Goal: Information Seeking & Learning: Learn about a topic

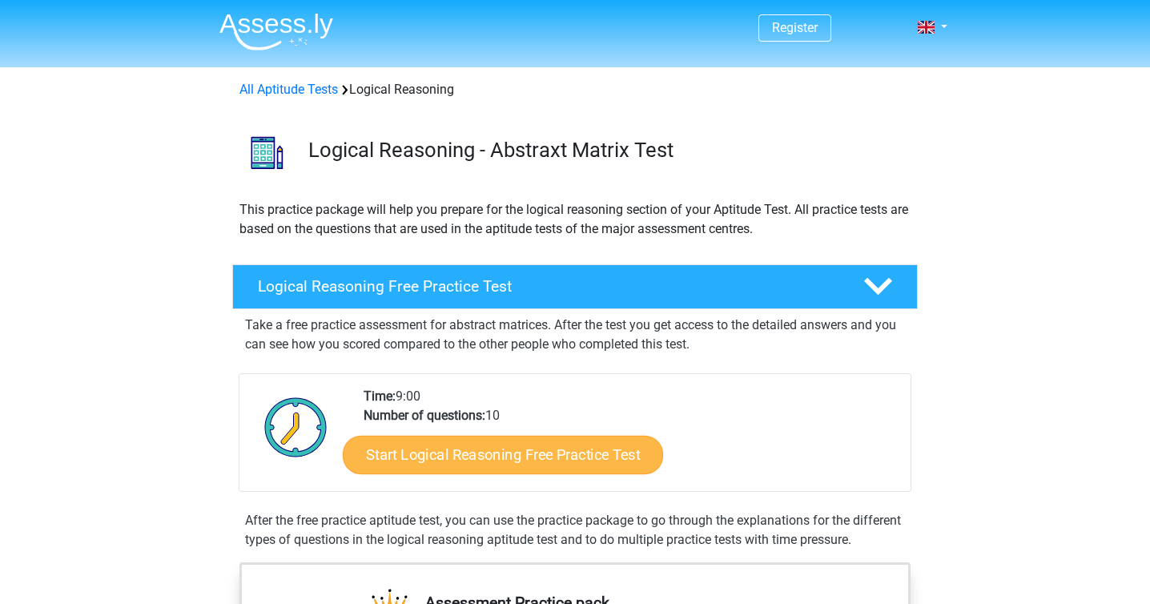
click at [473, 460] on link "Start Logical Reasoning Free Practice Test" at bounding box center [503, 454] width 320 height 38
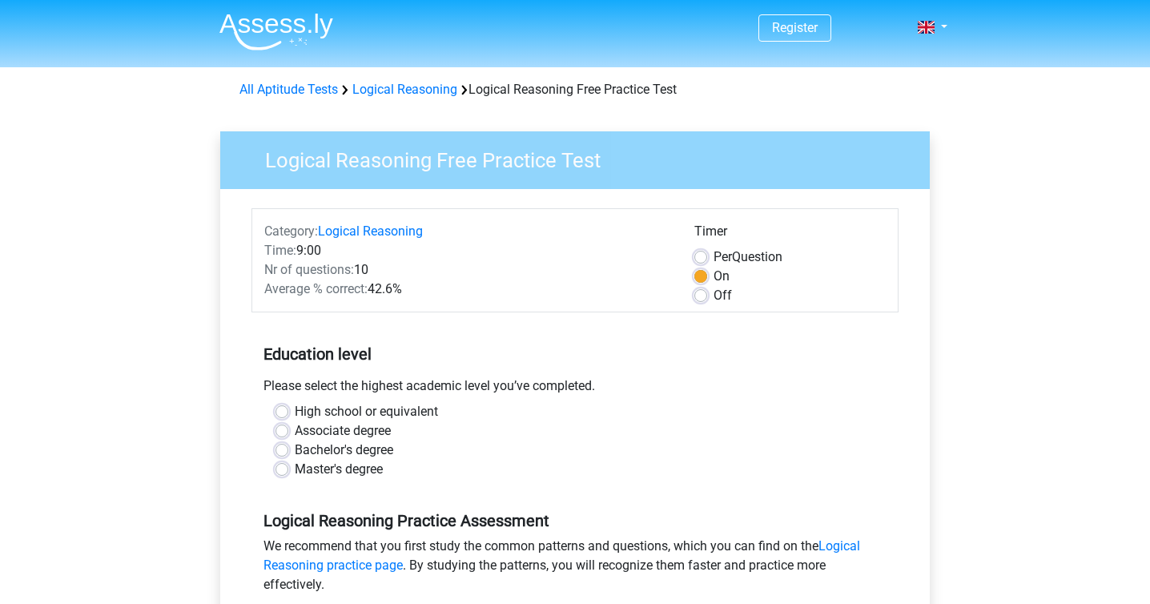
click at [295, 452] on label "Bachelor's degree" at bounding box center [344, 449] width 98 height 19
click at [282, 452] on input "Bachelor's degree" at bounding box center [281, 448] width 13 height 16
radio input "true"
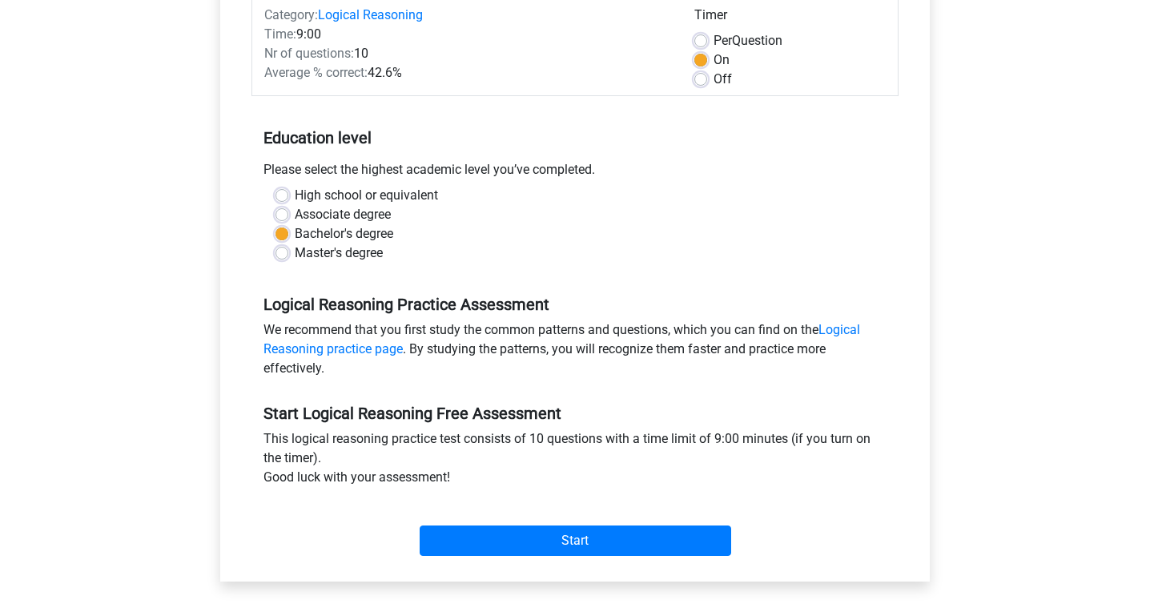
scroll to position [237, 0]
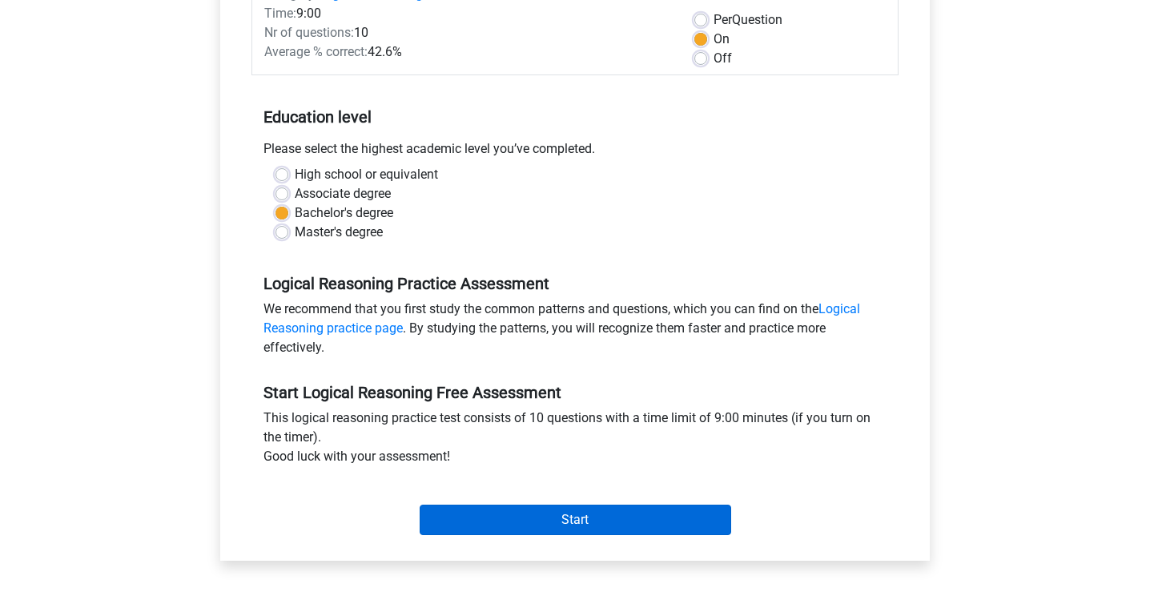
click at [552, 521] on input "Start" at bounding box center [576, 520] width 312 height 30
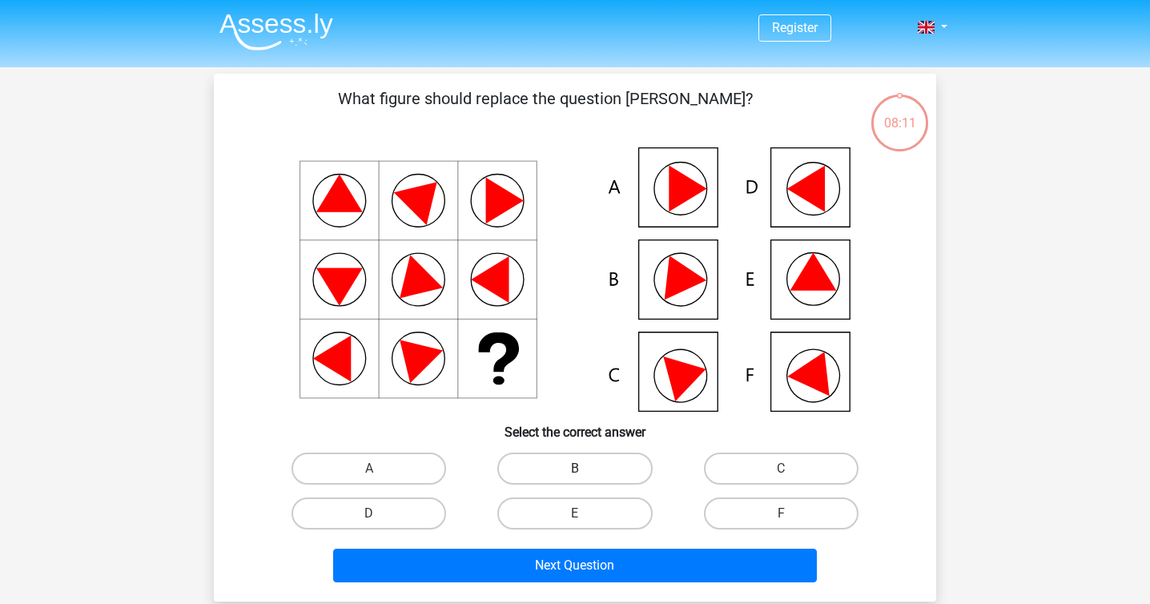
click at [585, 466] on label "B" at bounding box center [574, 468] width 155 height 32
click at [585, 468] on input "B" at bounding box center [580, 473] width 10 height 10
radio input "true"
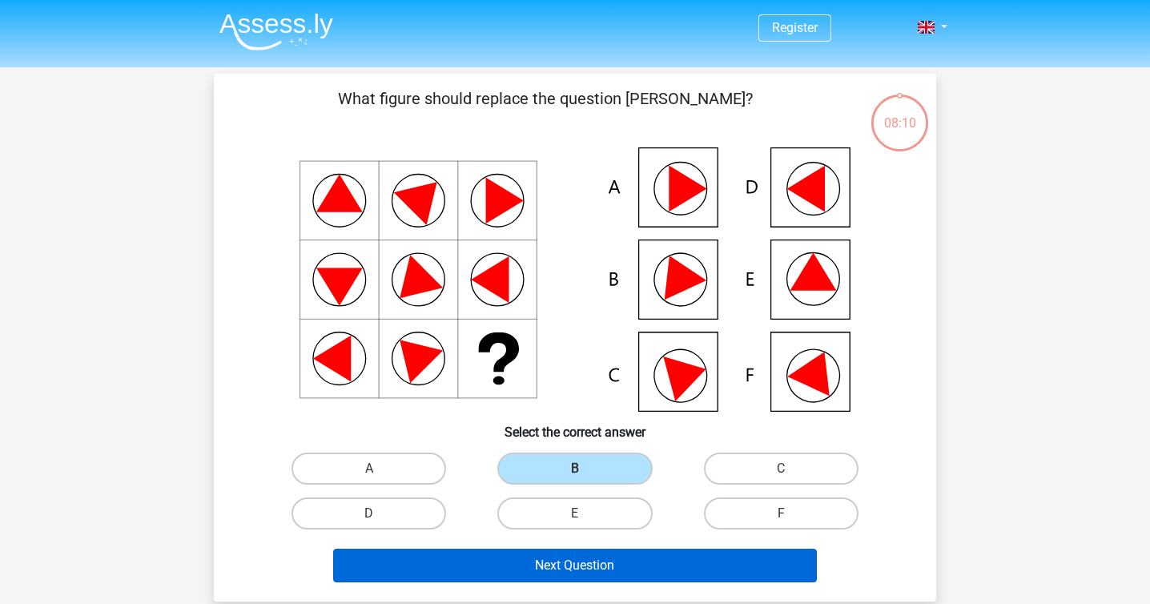
click at [580, 562] on button "Next Question" at bounding box center [575, 566] width 484 height 34
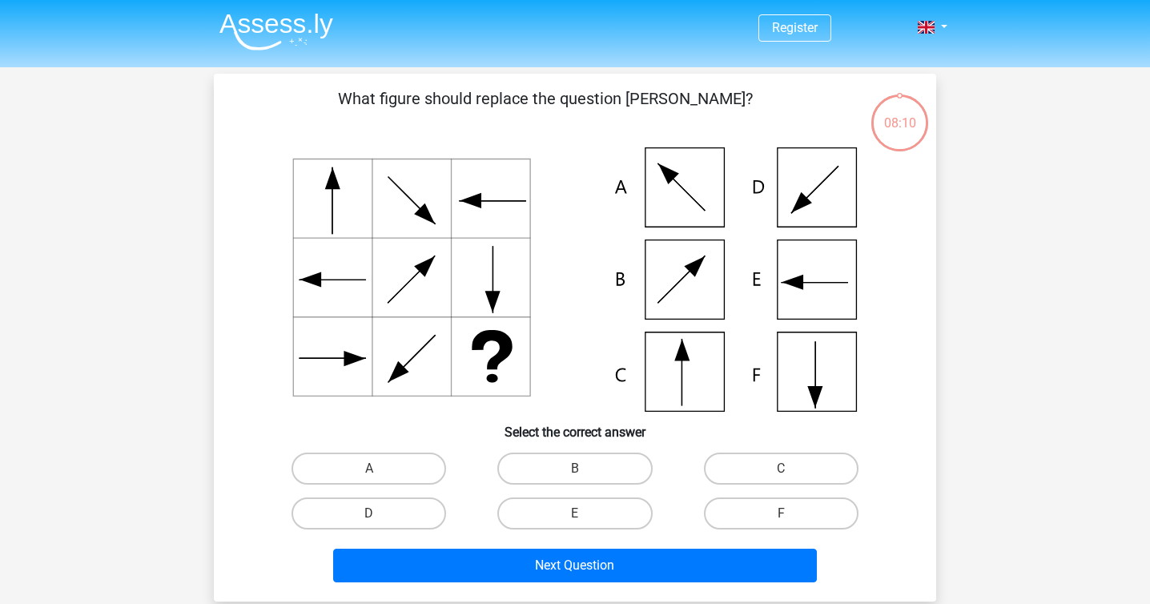
scroll to position [74, 0]
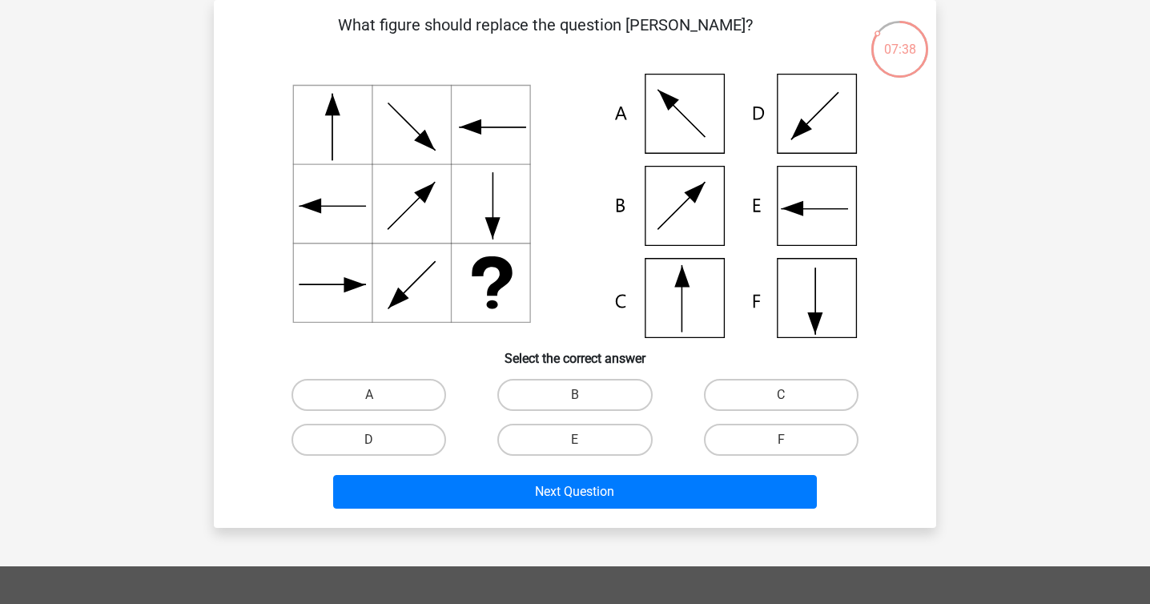
click at [681, 308] on icon at bounding box center [681, 299] width 0 height 66
click at [757, 396] on label "C" at bounding box center [781, 395] width 155 height 32
click at [781, 396] on input "C" at bounding box center [786, 400] width 10 height 10
radio input "true"
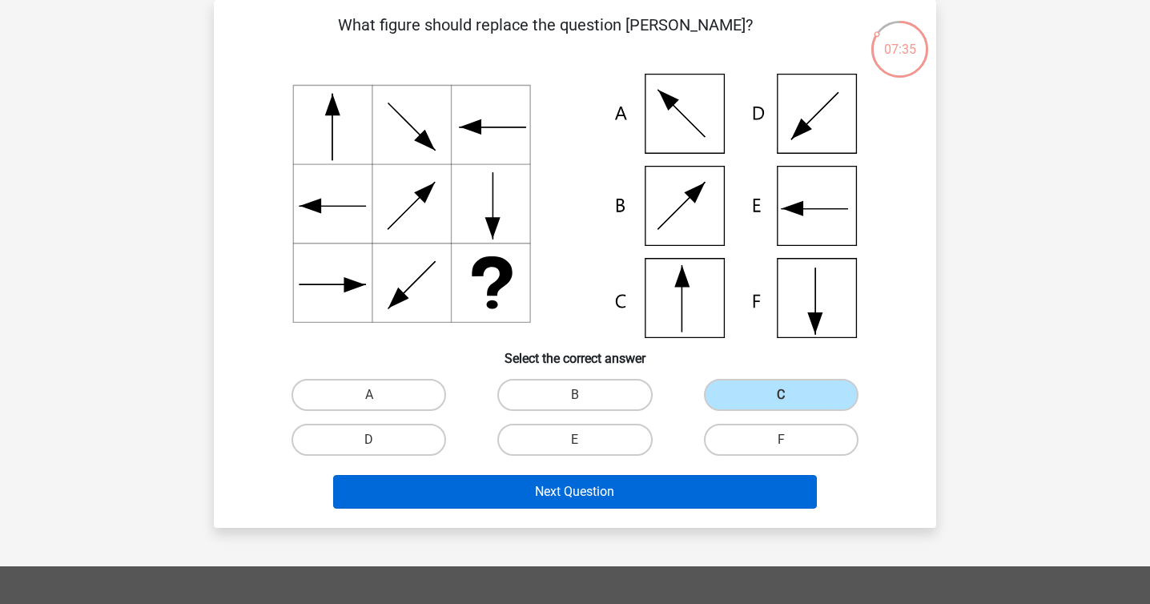
click at [605, 494] on button "Next Question" at bounding box center [575, 492] width 484 height 34
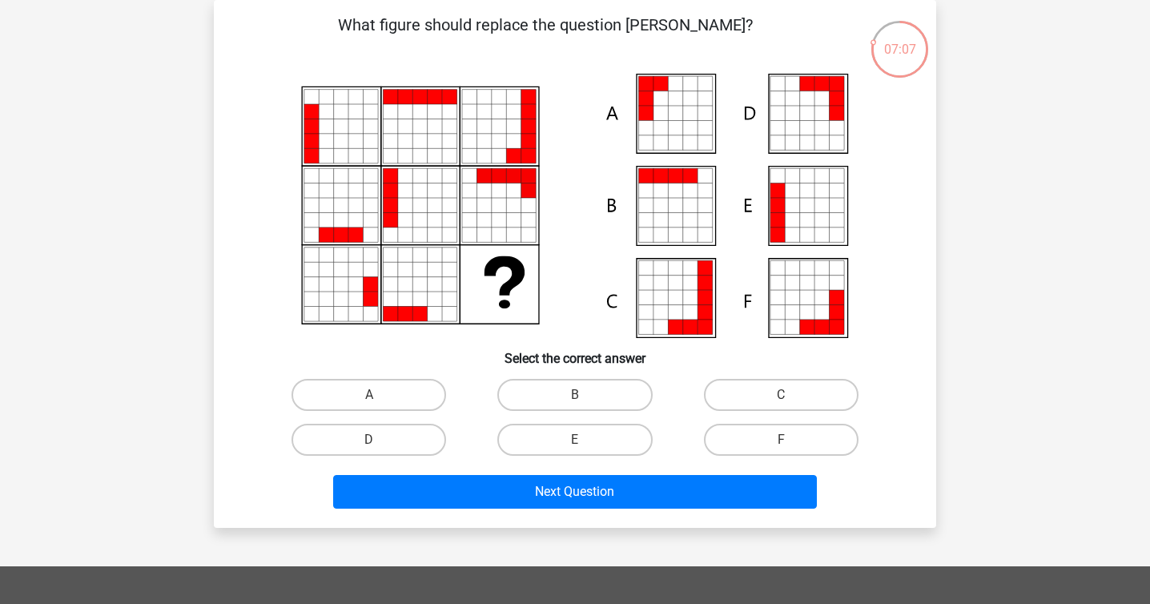
click at [784, 221] on icon at bounding box center [777, 220] width 14 height 14
click at [573, 443] on label "E" at bounding box center [574, 440] width 155 height 32
click at [575, 443] on input "E" at bounding box center [580, 445] width 10 height 10
radio input "true"
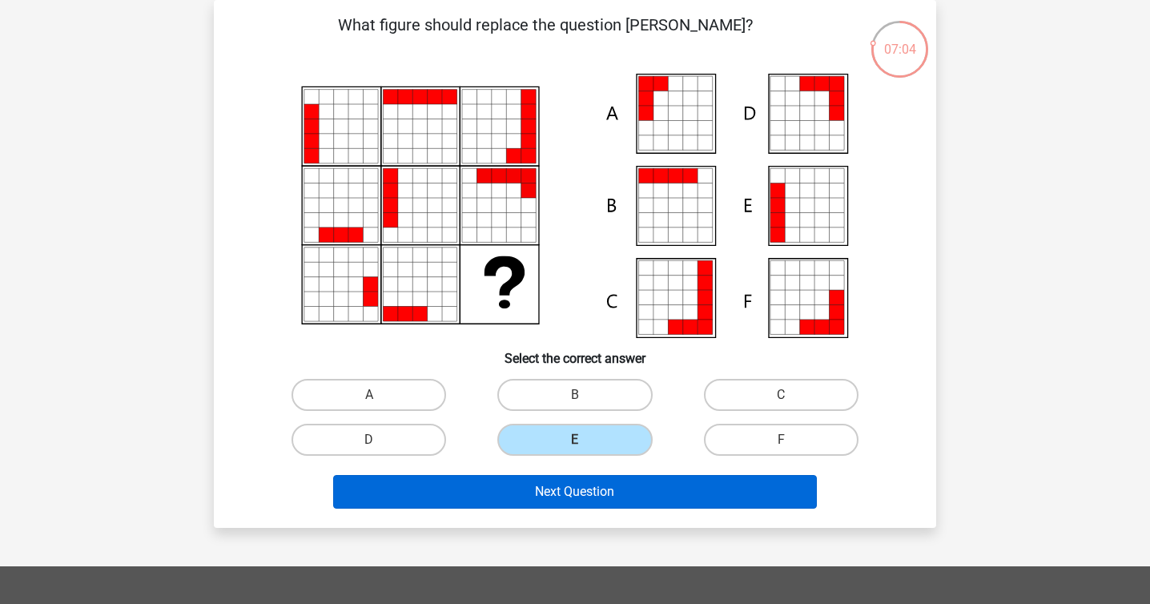
click at [554, 493] on button "Next Question" at bounding box center [575, 492] width 484 height 34
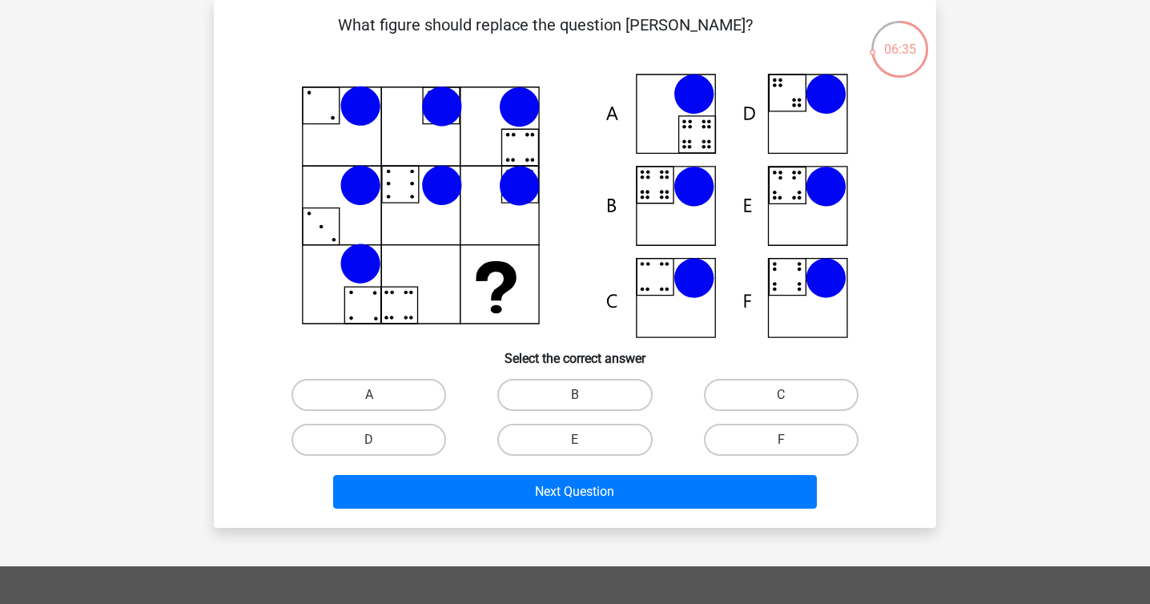
click at [372, 442] on input "D" at bounding box center [374, 445] width 10 height 10
radio input "true"
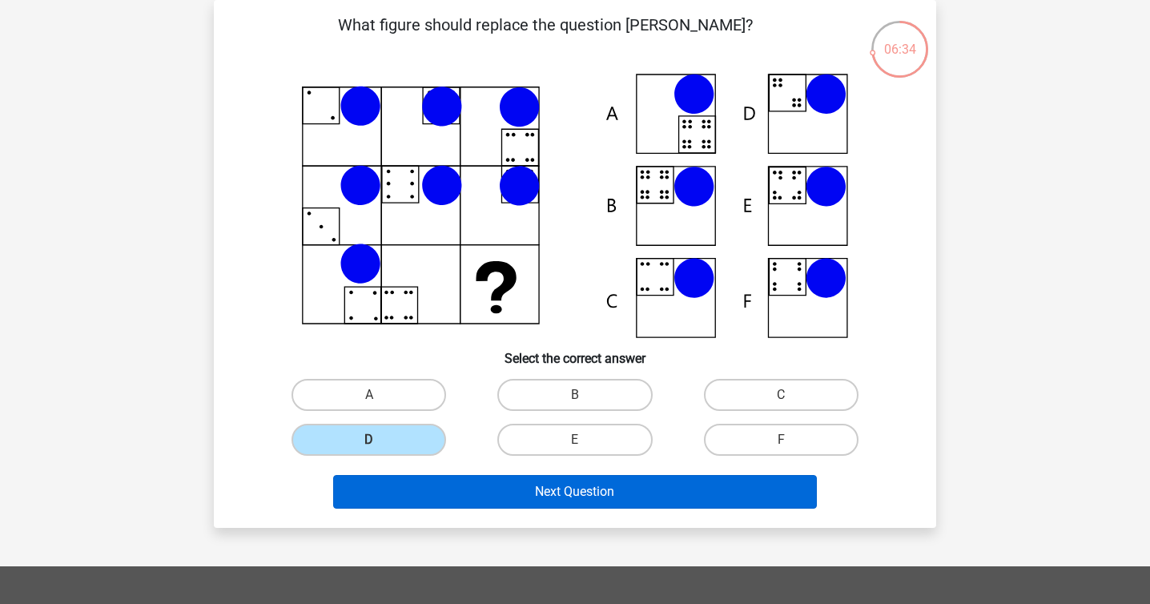
click at [600, 490] on button "Next Question" at bounding box center [575, 492] width 484 height 34
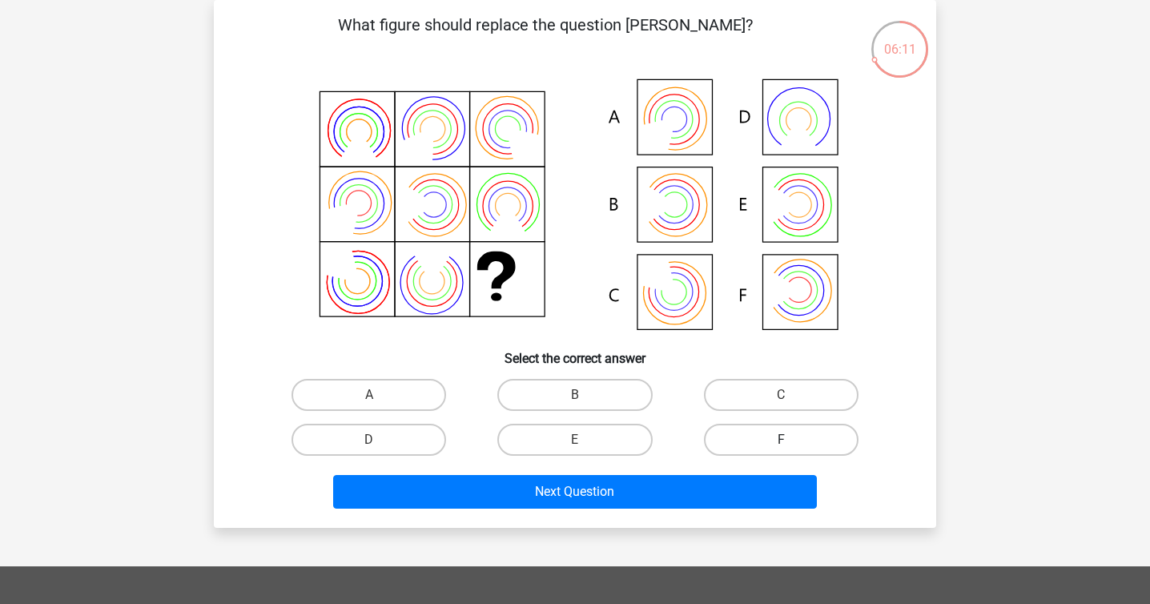
click at [778, 437] on label "F" at bounding box center [781, 440] width 155 height 32
click at [781, 440] on input "F" at bounding box center [786, 445] width 10 height 10
radio input "true"
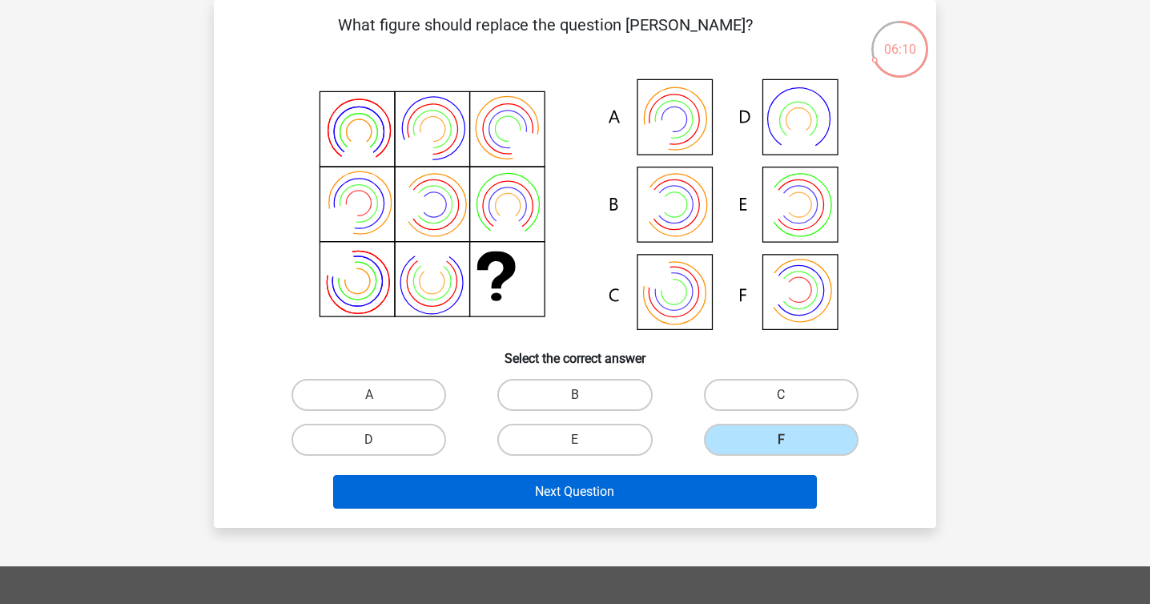
click at [639, 488] on button "Next Question" at bounding box center [575, 492] width 484 height 34
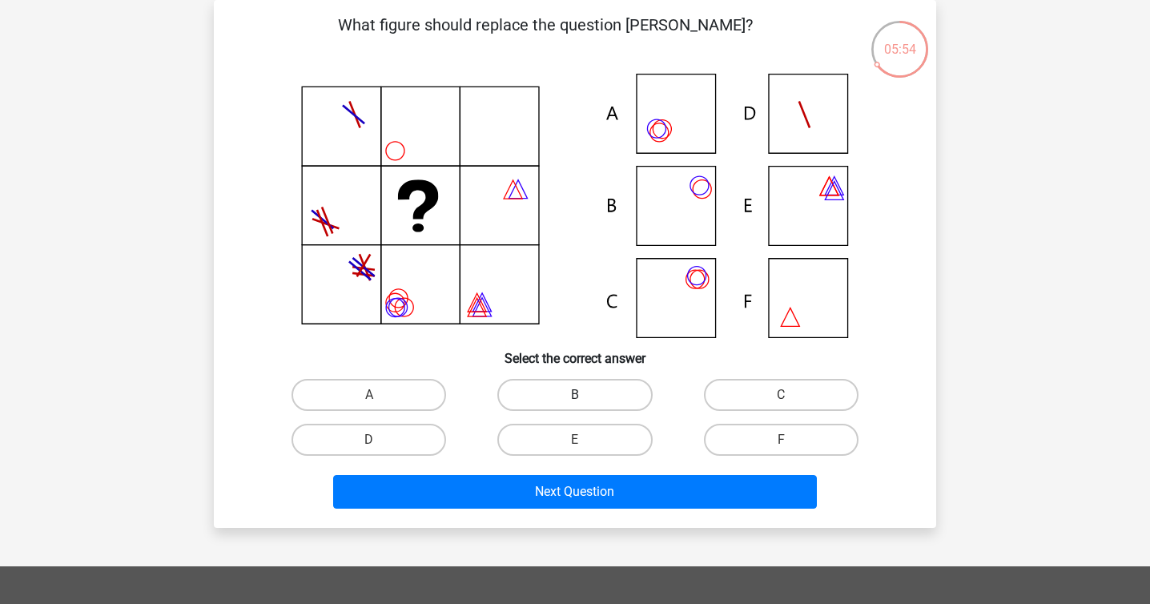
click at [577, 388] on label "B" at bounding box center [574, 395] width 155 height 32
click at [577, 395] on input "B" at bounding box center [580, 400] width 10 height 10
radio input "true"
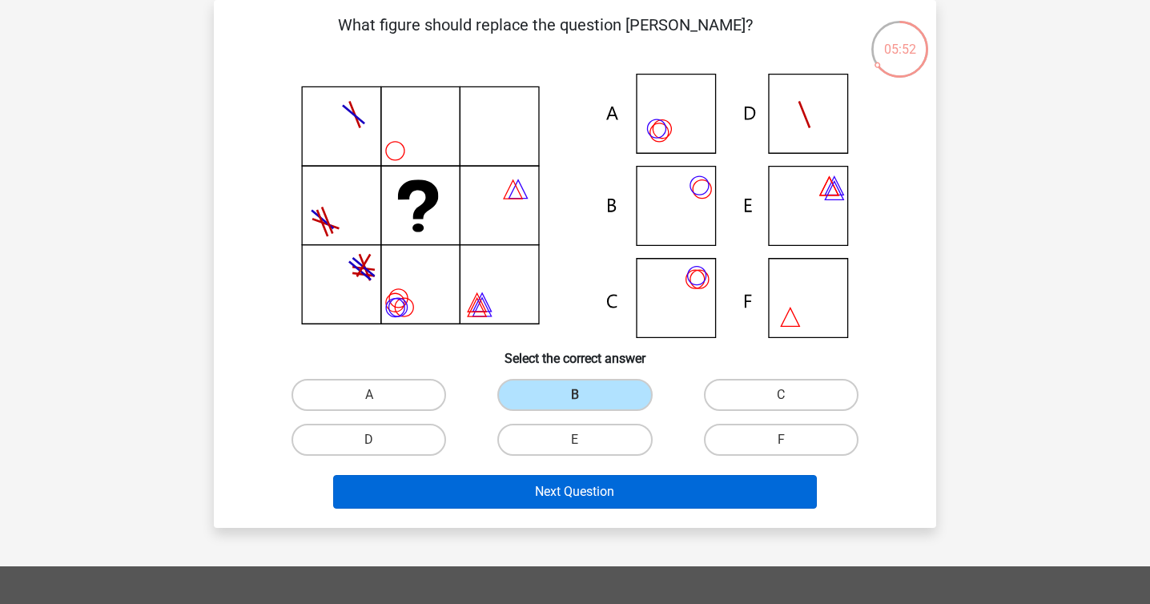
click at [565, 489] on button "Next Question" at bounding box center [575, 492] width 484 height 34
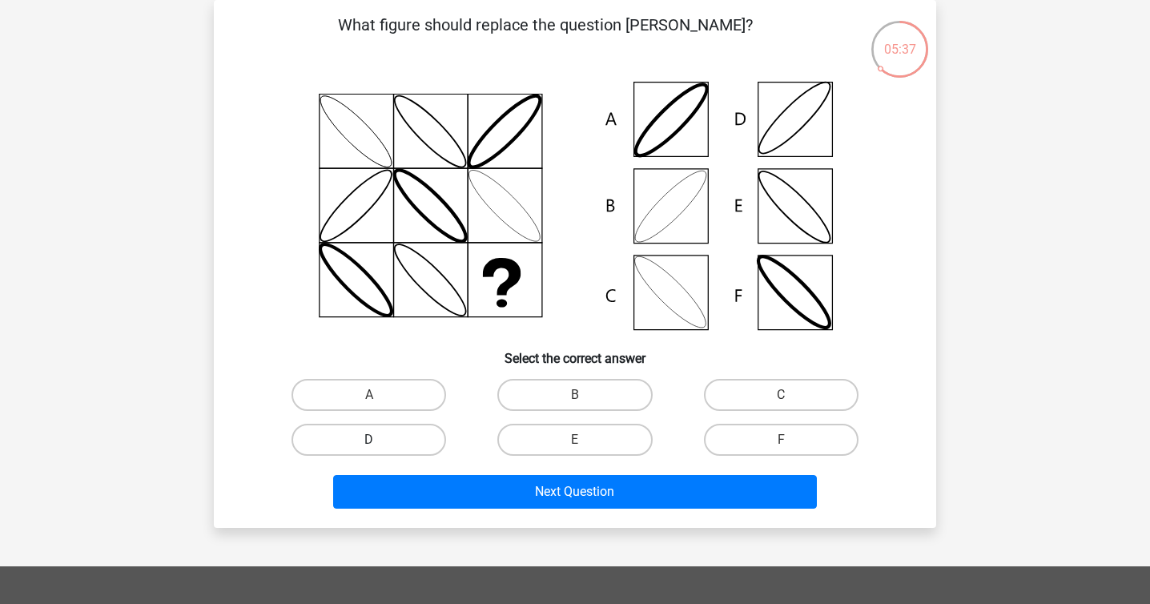
click at [368, 441] on label "D" at bounding box center [368, 440] width 155 height 32
click at [369, 441] on input "D" at bounding box center [374, 445] width 10 height 10
radio input "true"
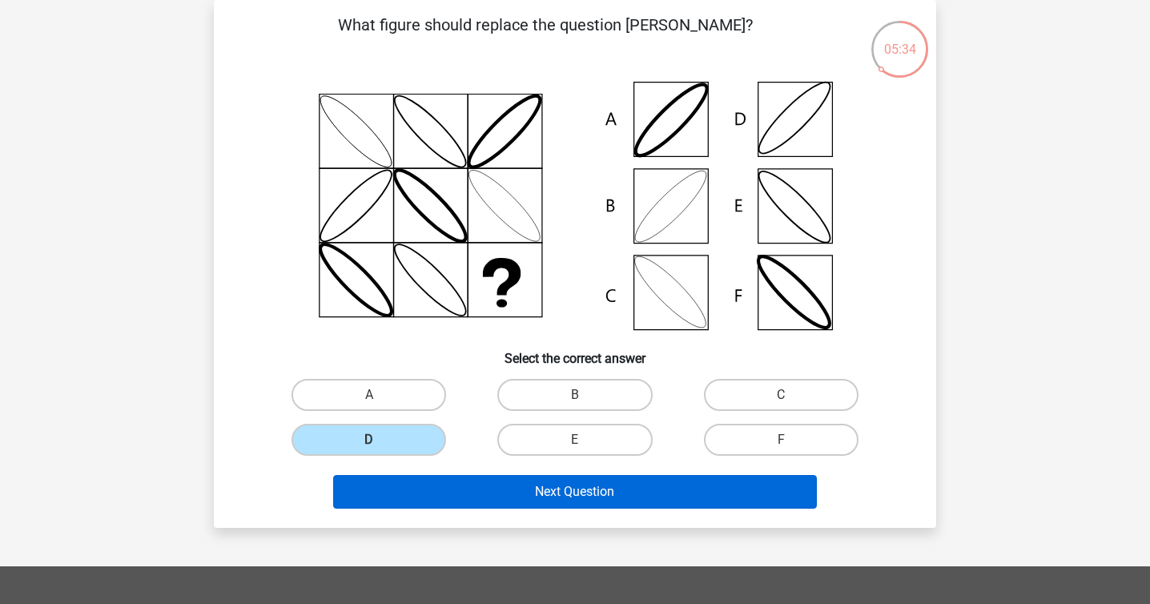
click at [601, 494] on button "Next Question" at bounding box center [575, 492] width 484 height 34
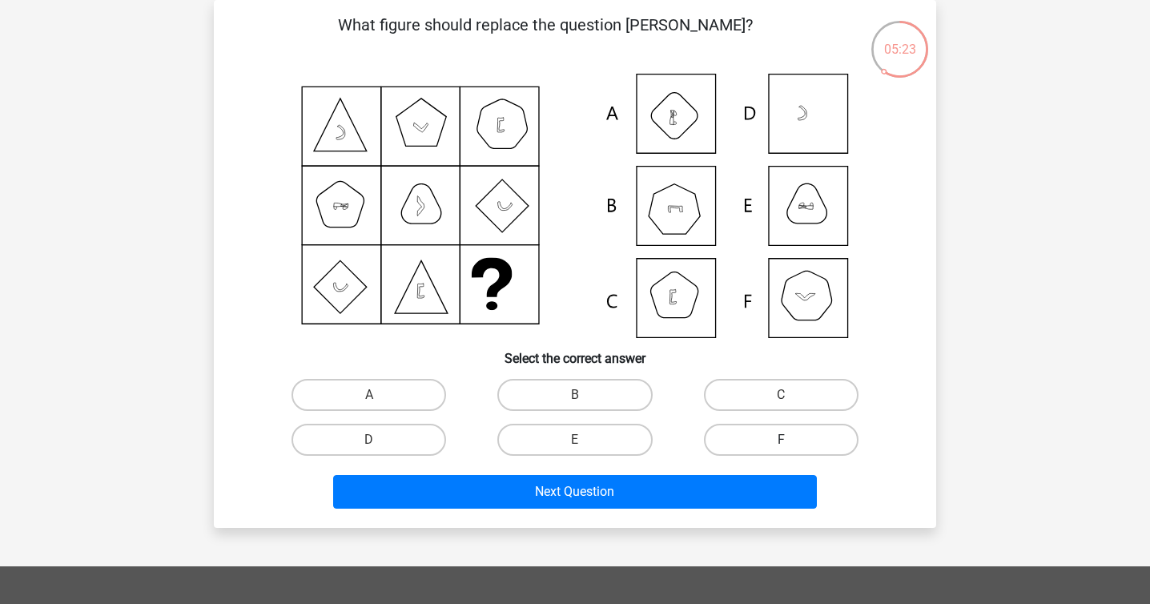
click at [760, 440] on label "F" at bounding box center [781, 440] width 155 height 32
click at [781, 440] on input "F" at bounding box center [786, 445] width 10 height 10
radio input "true"
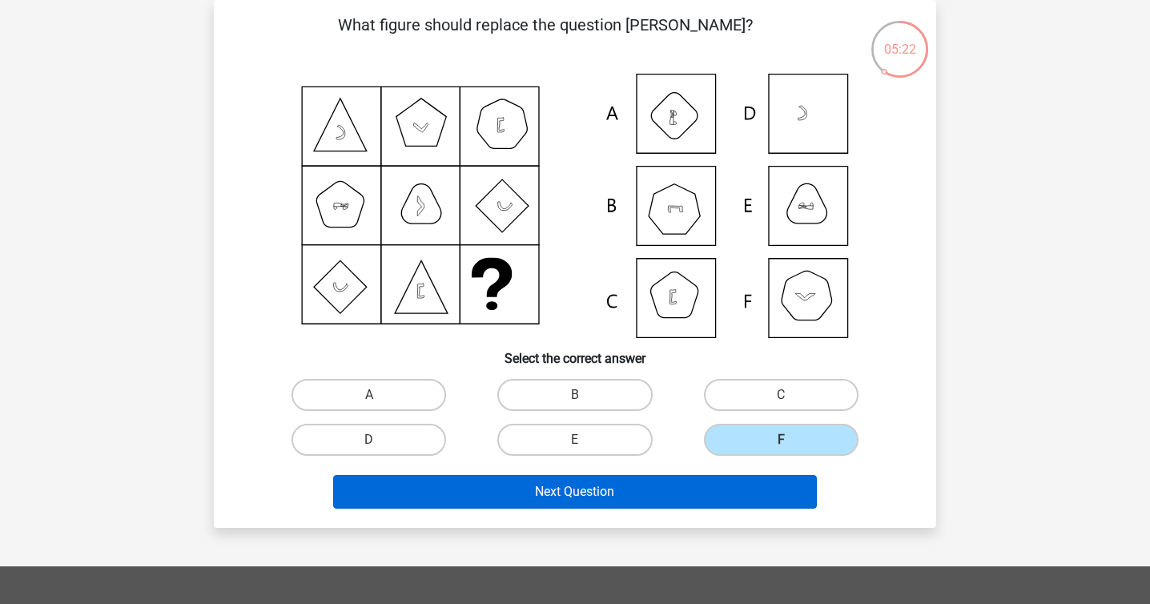
click at [571, 495] on button "Next Question" at bounding box center [575, 492] width 484 height 34
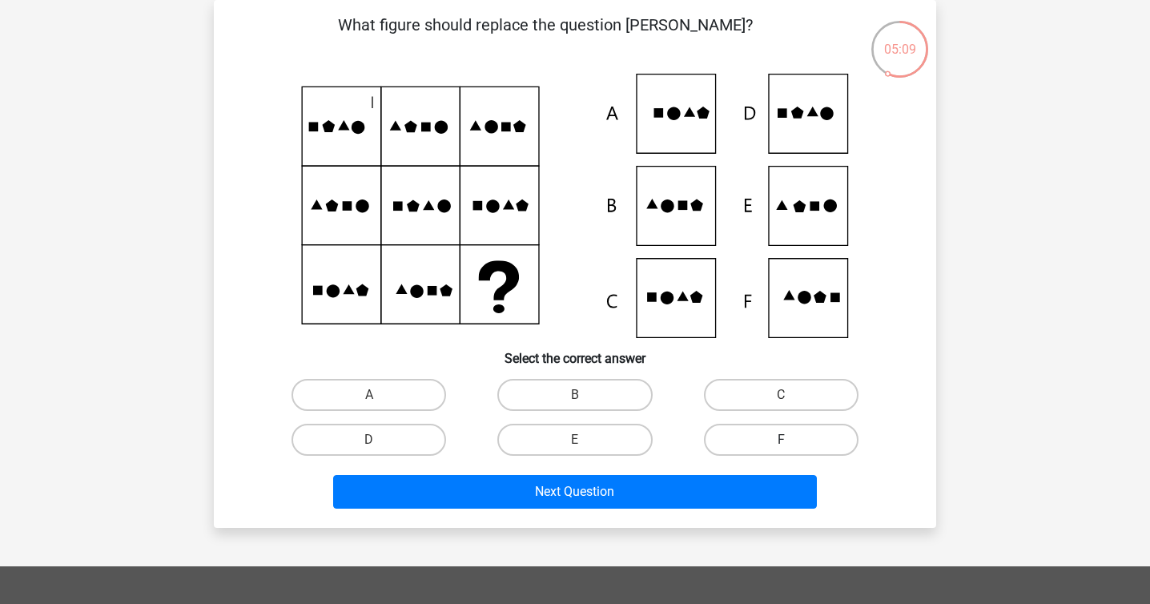
click at [775, 431] on label "F" at bounding box center [781, 440] width 155 height 32
click at [781, 440] on input "F" at bounding box center [786, 445] width 10 height 10
radio input "true"
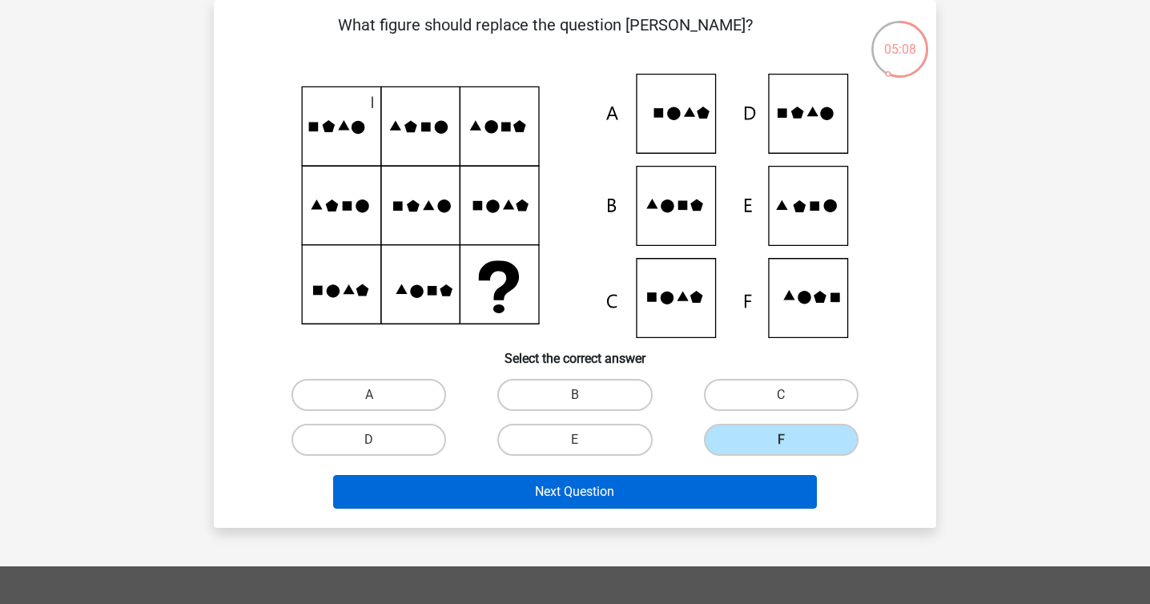
click at [646, 492] on button "Next Question" at bounding box center [575, 492] width 484 height 34
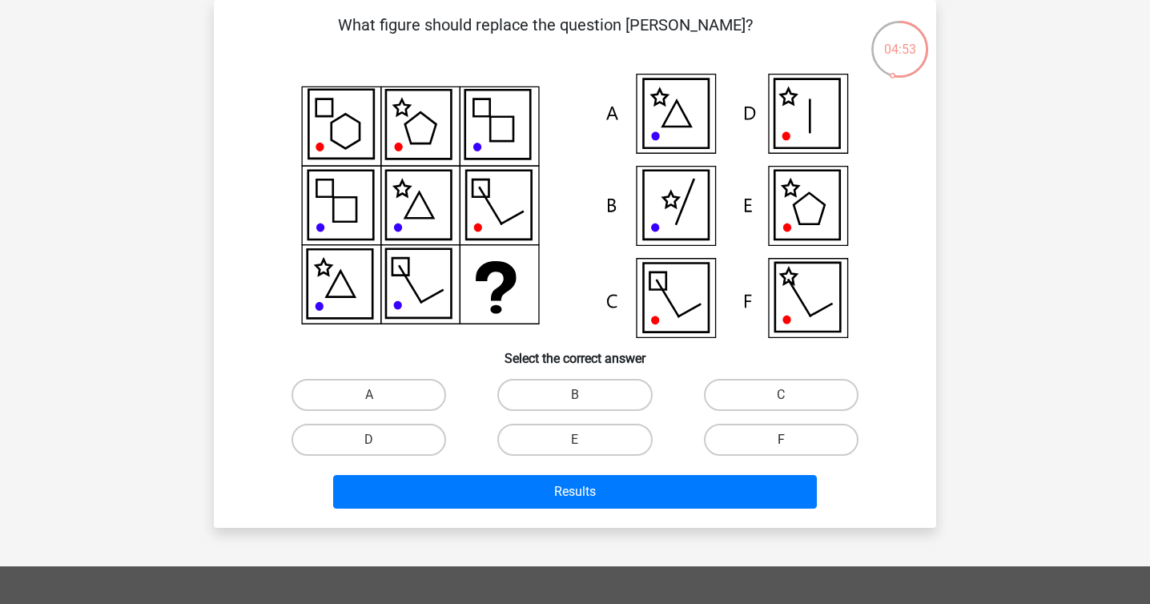
click at [770, 443] on label "F" at bounding box center [781, 440] width 155 height 32
click at [781, 443] on input "F" at bounding box center [786, 445] width 10 height 10
radio input "true"
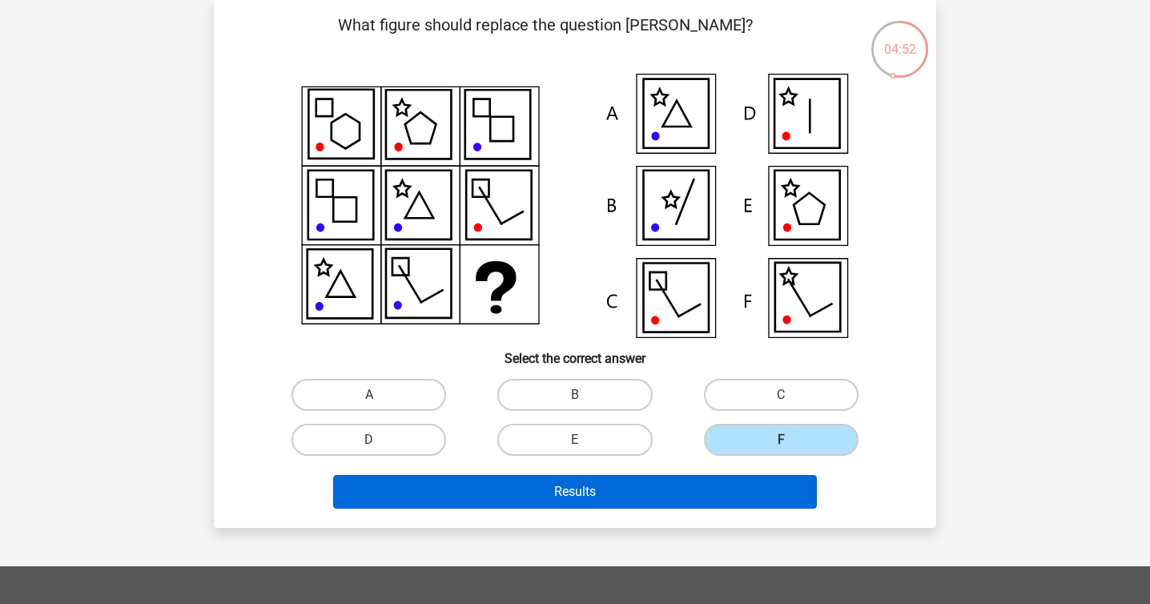
click at [642, 489] on button "Results" at bounding box center [575, 492] width 484 height 34
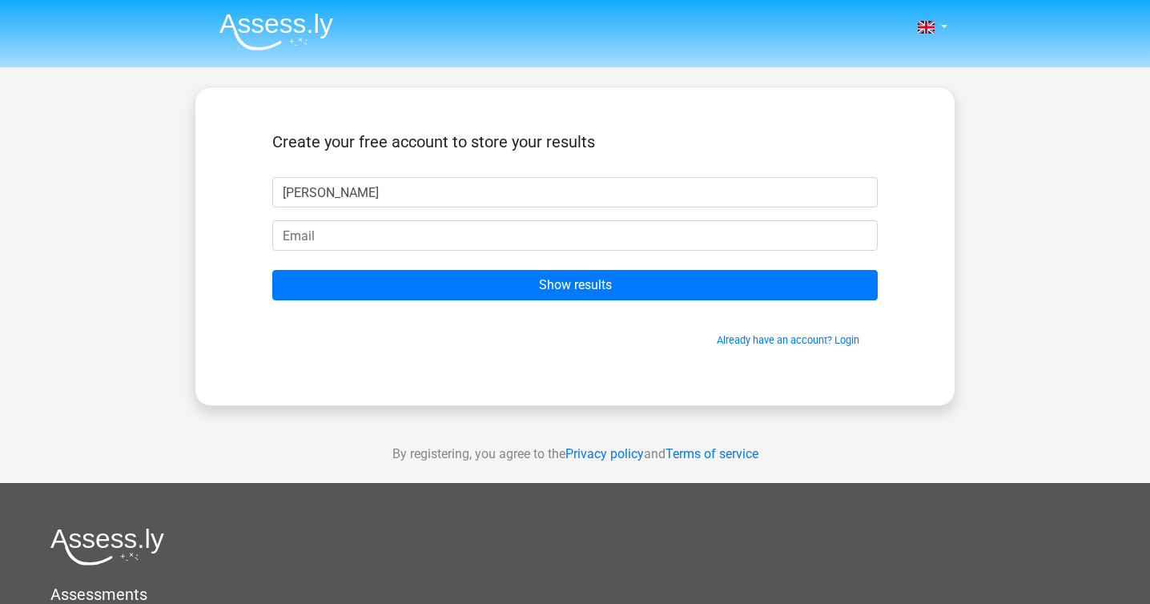
type input "sarah"
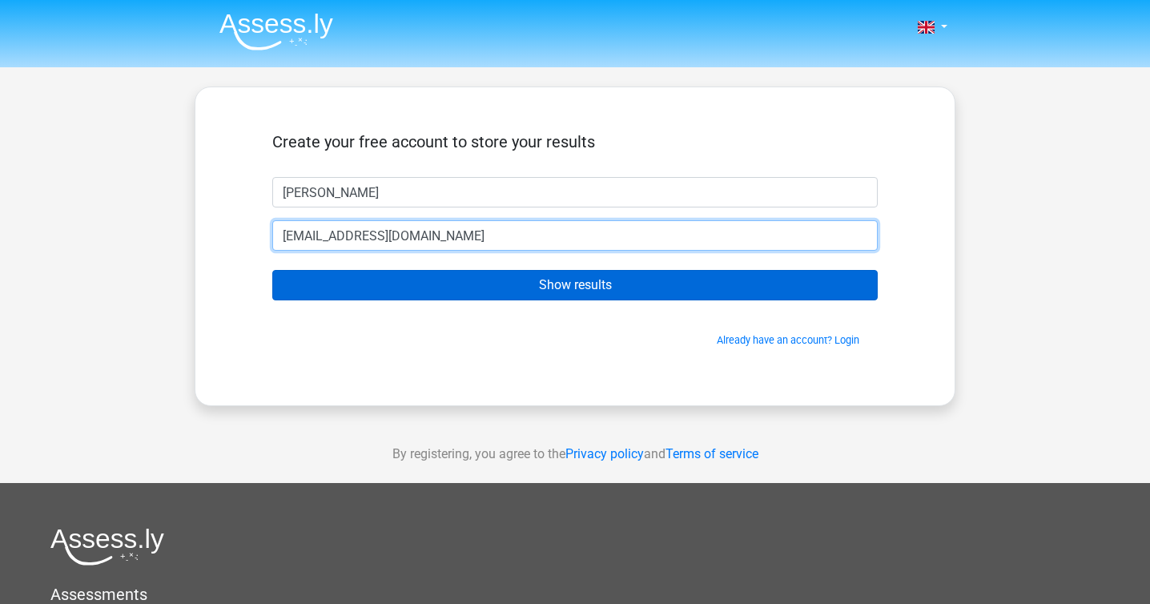
type input "sarahlouisewatson@me.com"
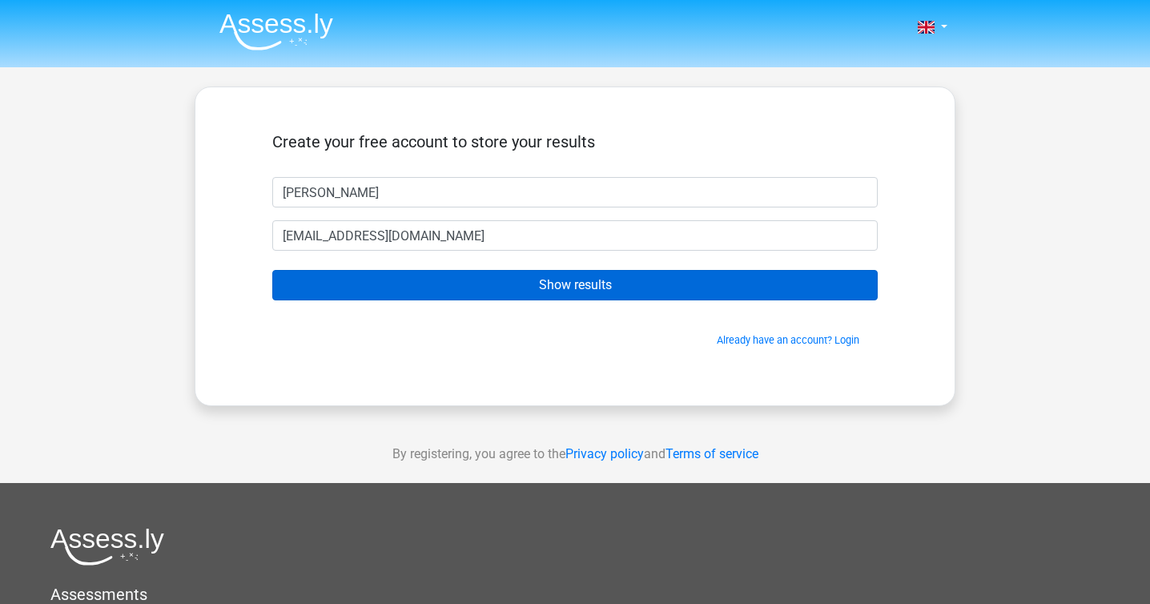
click at [559, 289] on input "Show results" at bounding box center [574, 285] width 605 height 30
click at [556, 283] on input "Show results" at bounding box center [574, 285] width 605 height 30
click at [548, 286] on input "Show results" at bounding box center [574, 285] width 605 height 30
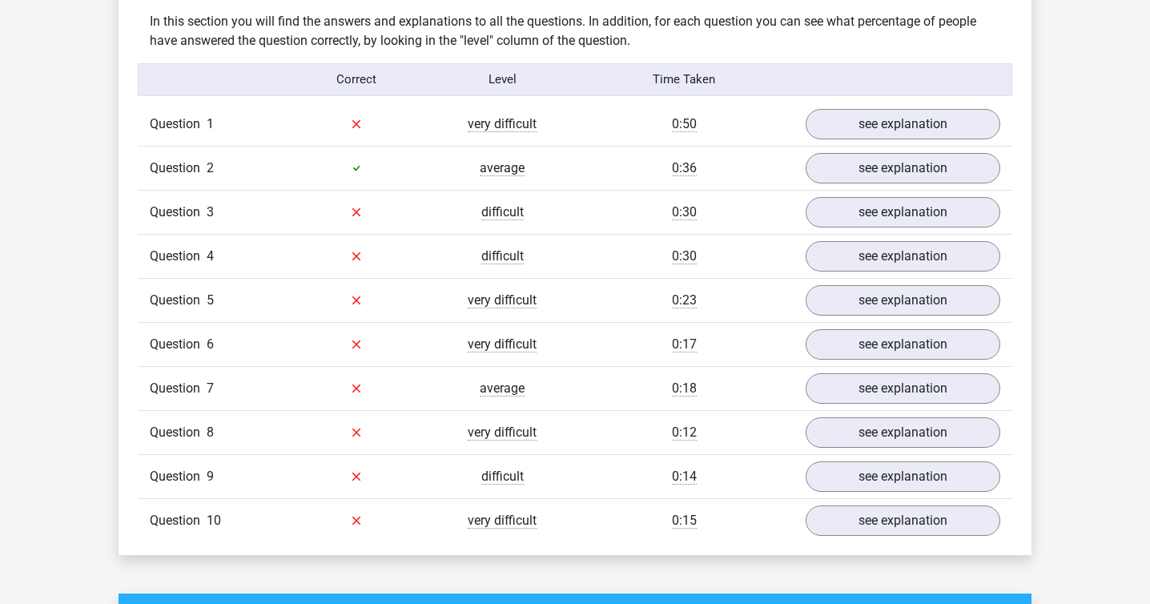
scroll to position [1239, 0]
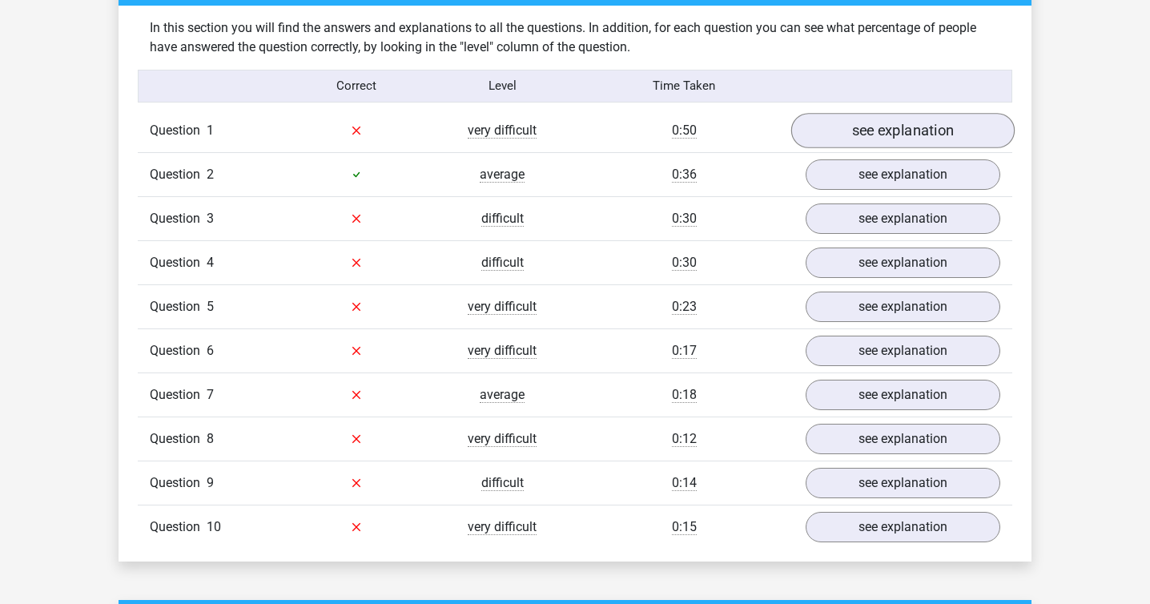
click at [913, 129] on link "see explanation" at bounding box center [902, 130] width 223 height 35
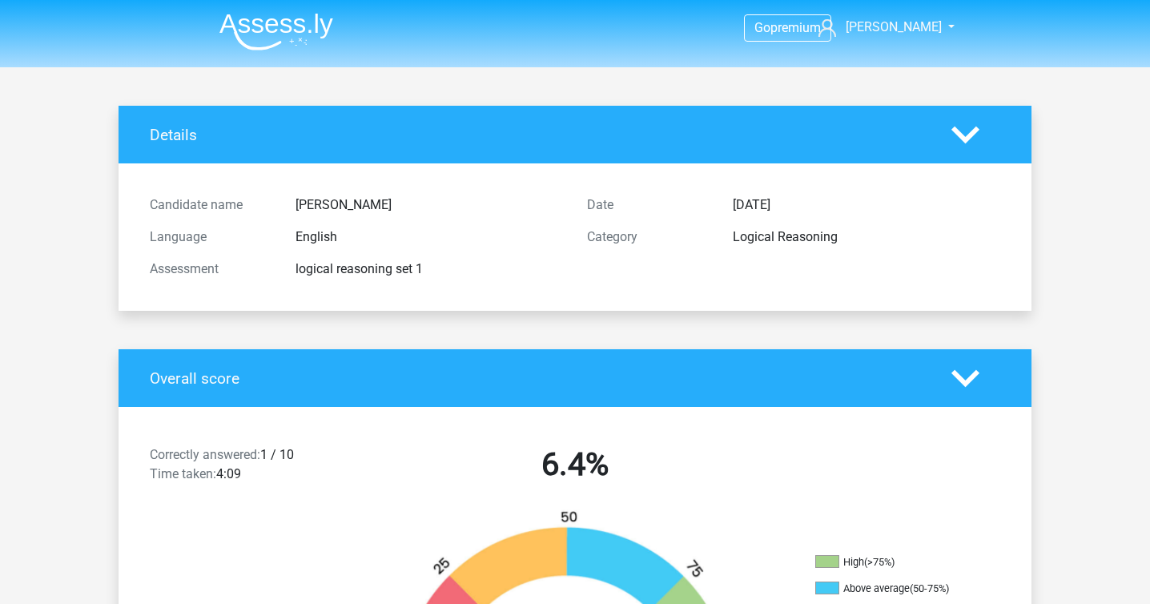
scroll to position [0, 0]
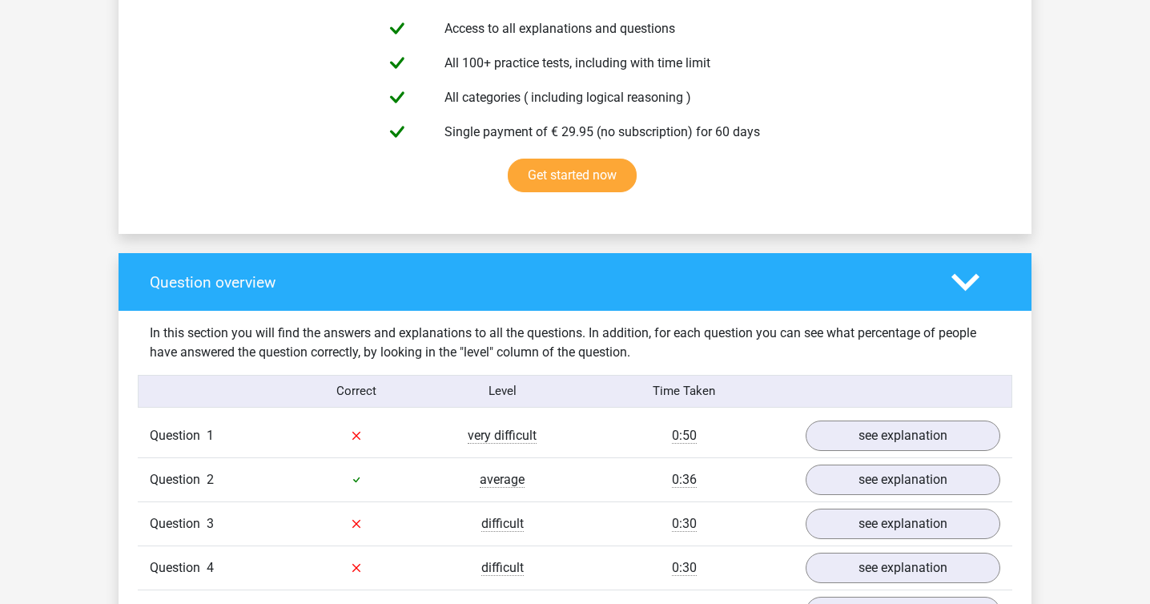
scroll to position [976, 0]
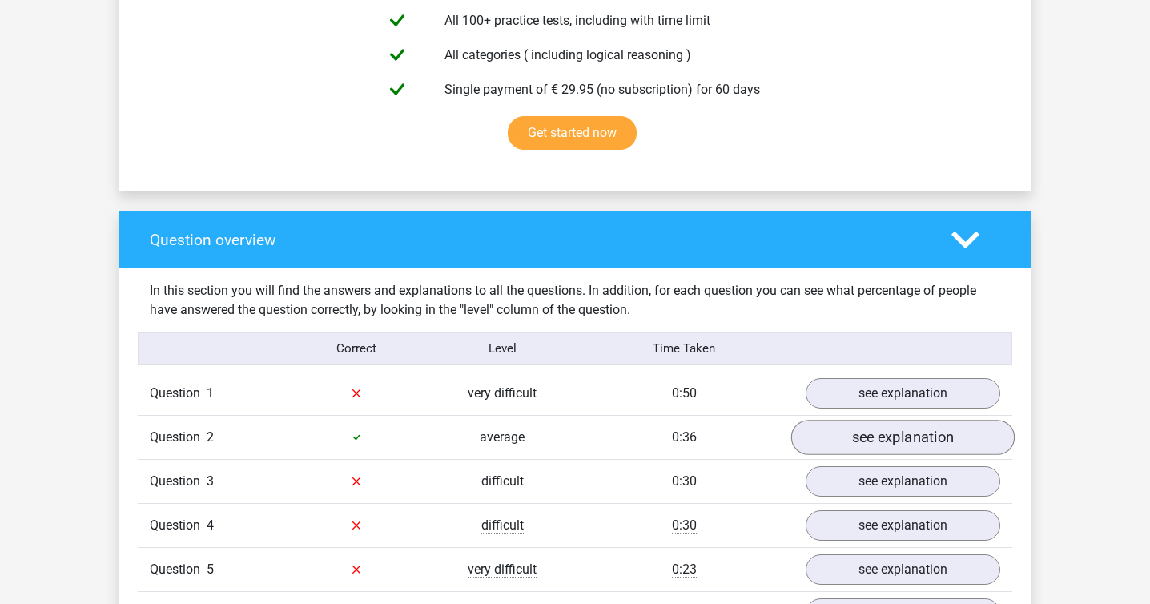
click at [910, 440] on link "see explanation" at bounding box center [902, 437] width 223 height 35
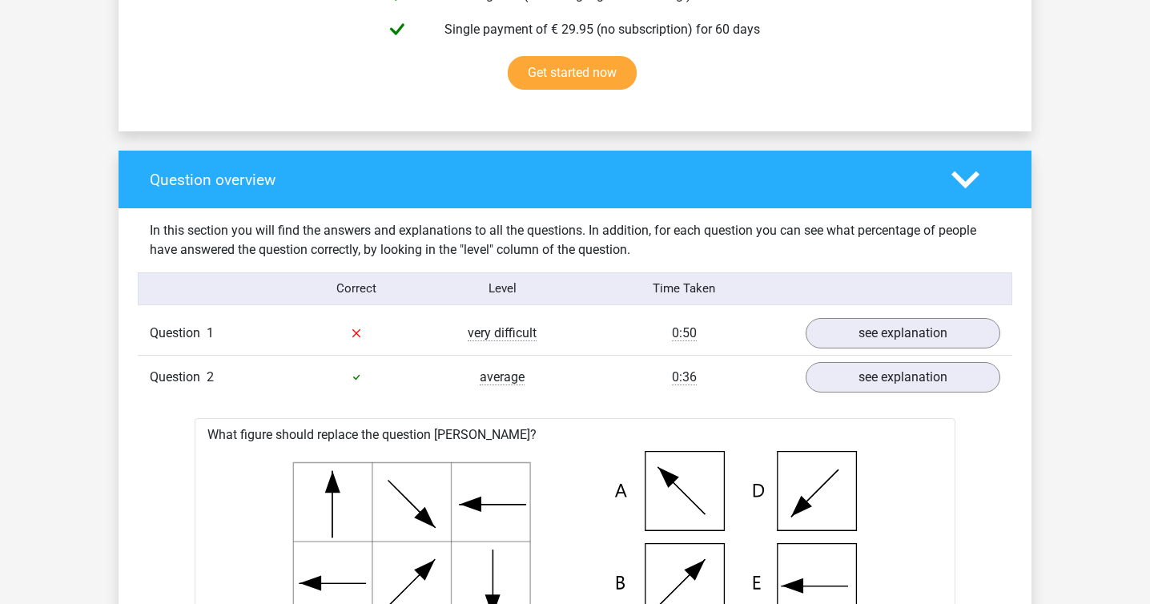
scroll to position [1016, 0]
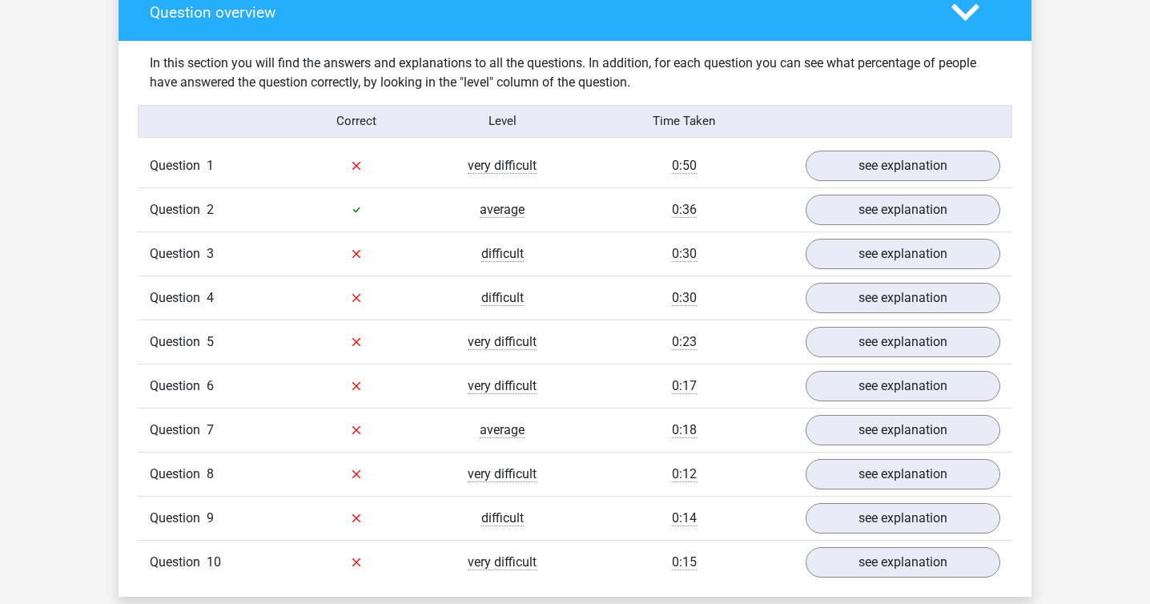
scroll to position [1202, 0]
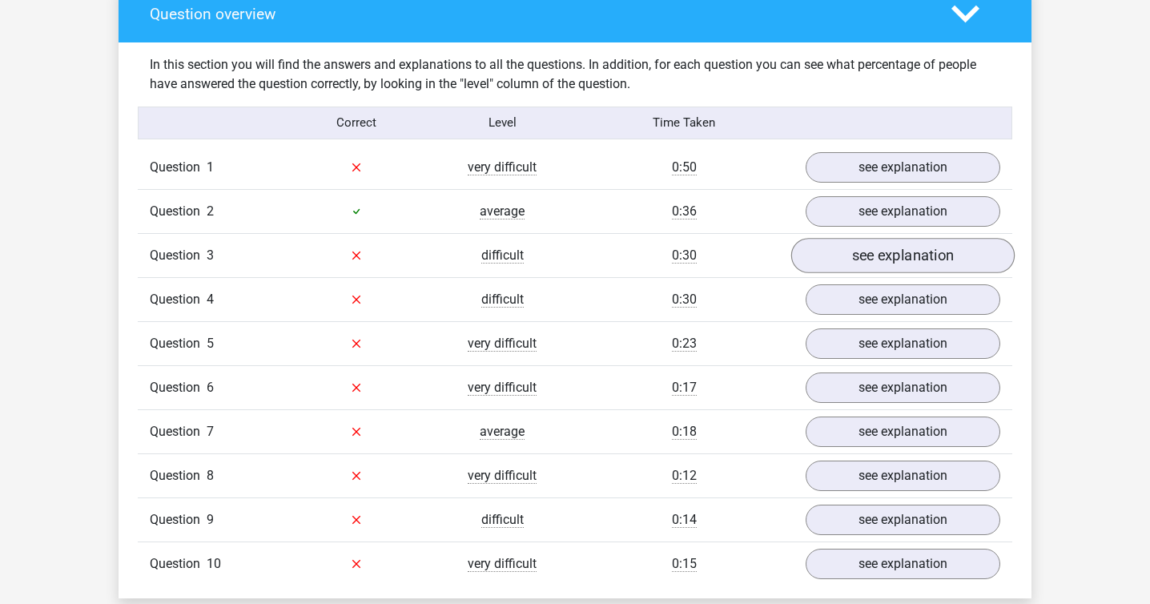
click at [890, 258] on link "see explanation" at bounding box center [902, 255] width 223 height 35
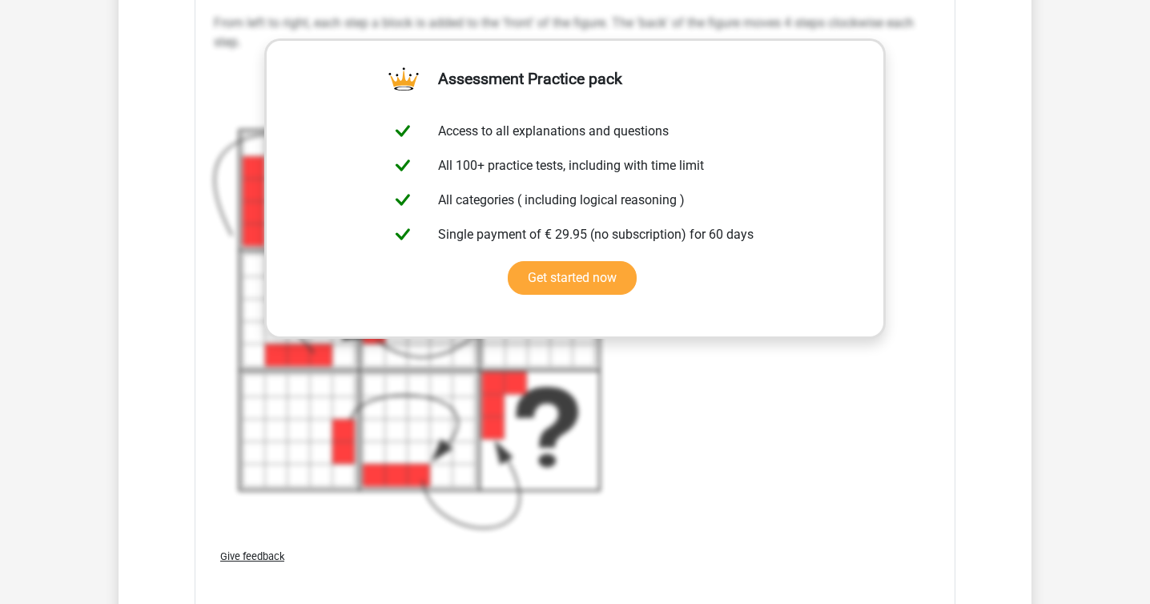
scroll to position [1976, 0]
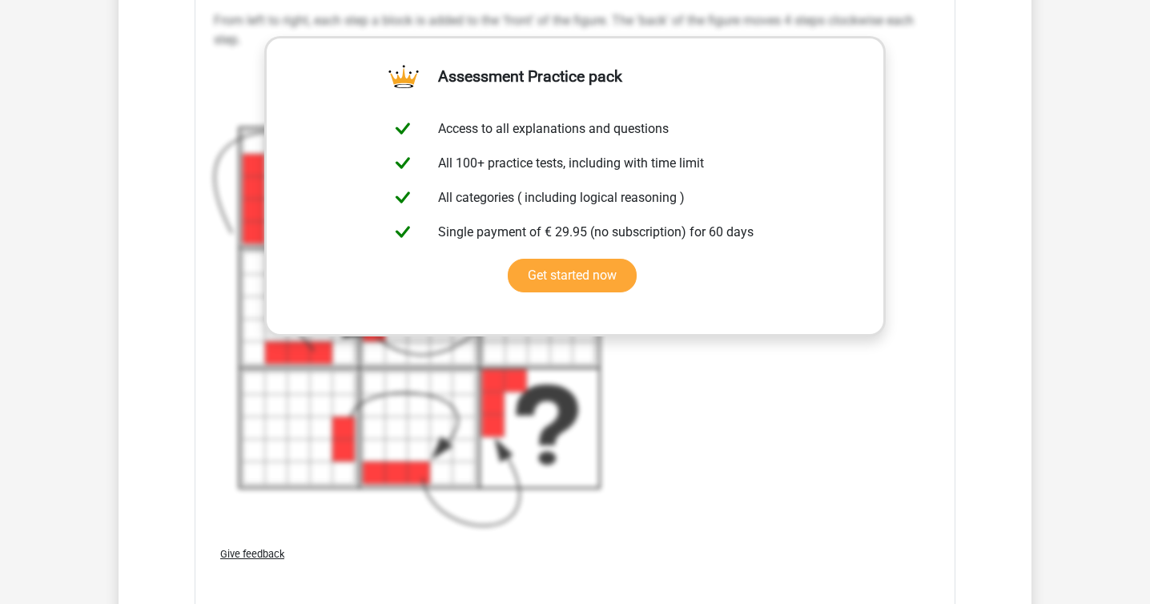
click at [709, 452] on div "From left to right, each step a block is added to the 'front' of the figure. Th…" at bounding box center [575, 269] width 722 height 529
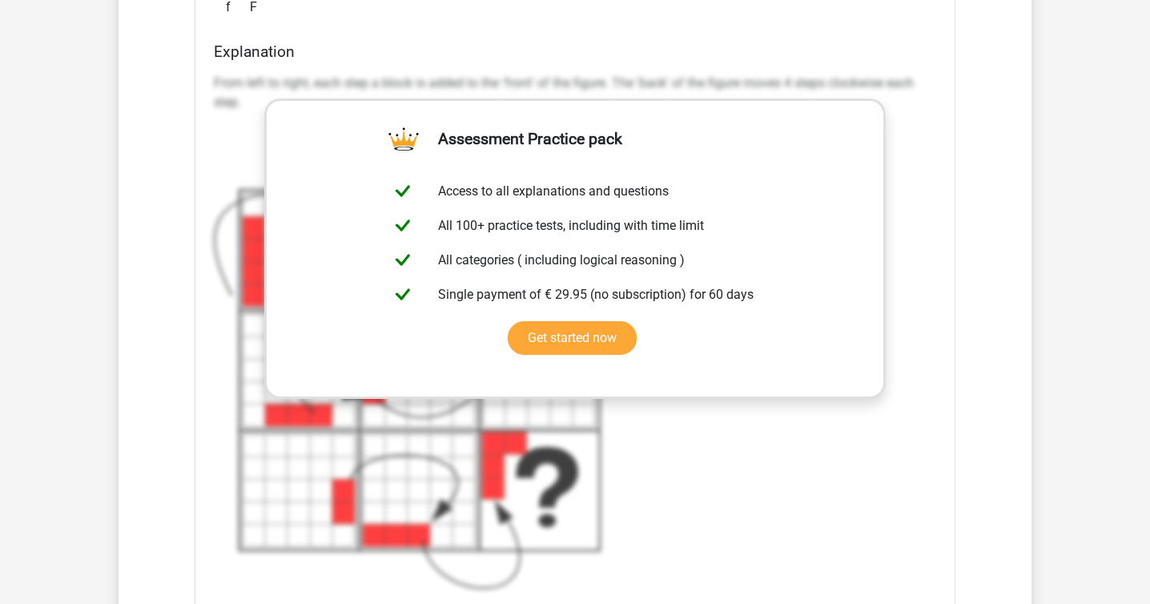
scroll to position [1918, 0]
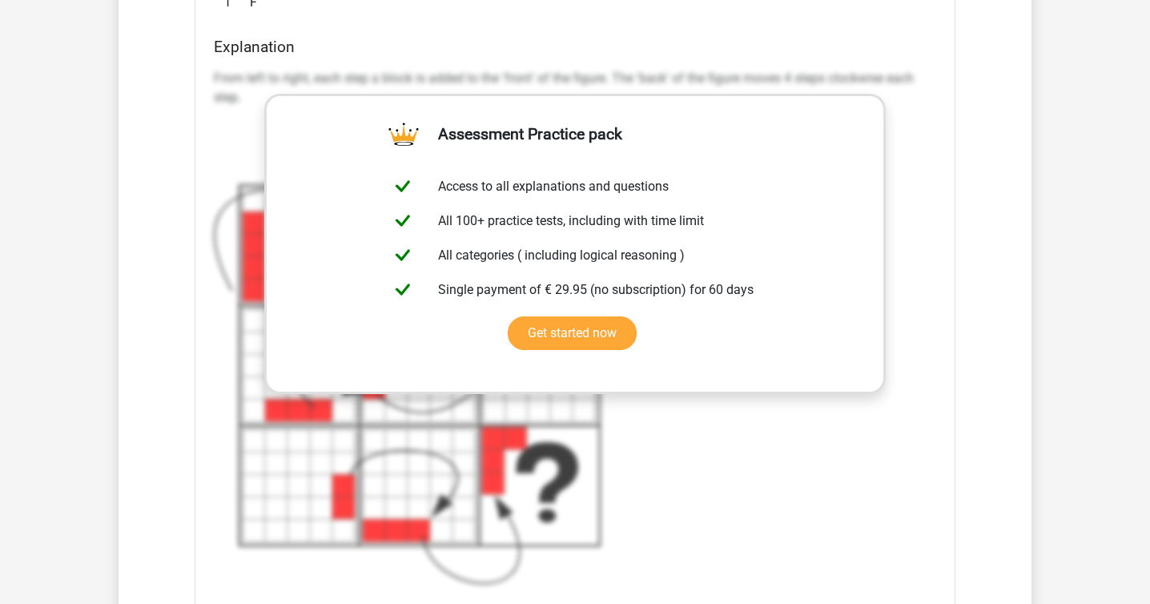
click at [767, 473] on div "From left to right, each step a block is added to the 'front' of the figure. Th…" at bounding box center [575, 326] width 722 height 529
